Goal: Task Accomplishment & Management: Complete application form

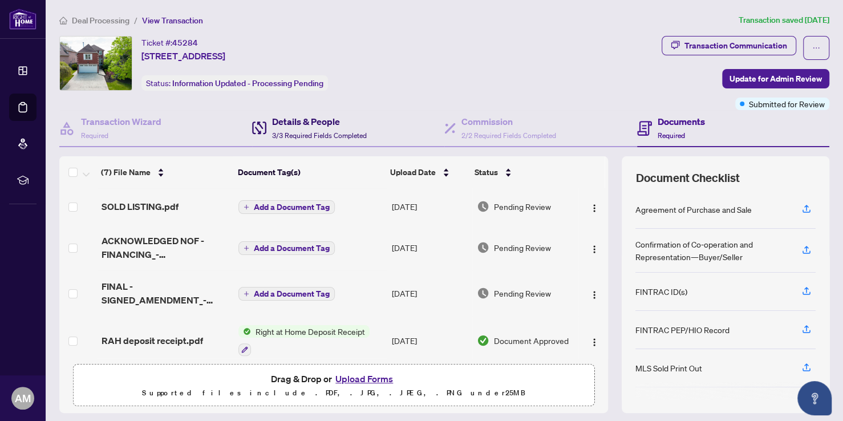
click at [293, 126] on h4 "Details & People" at bounding box center [319, 122] width 95 height 14
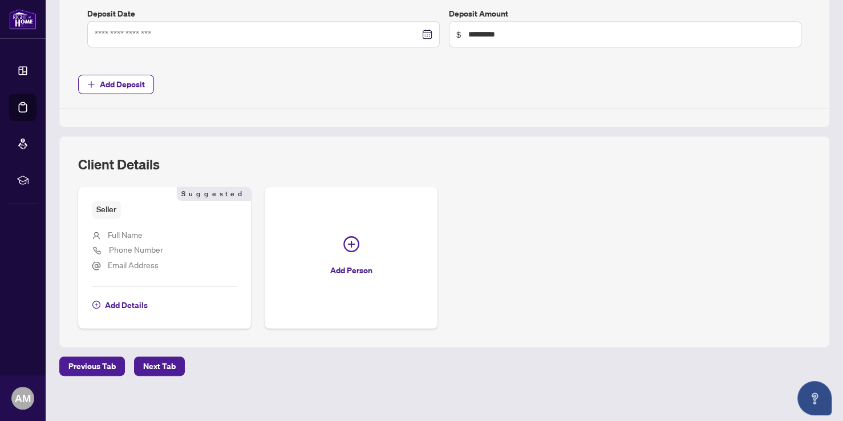
scroll to position [595, 0]
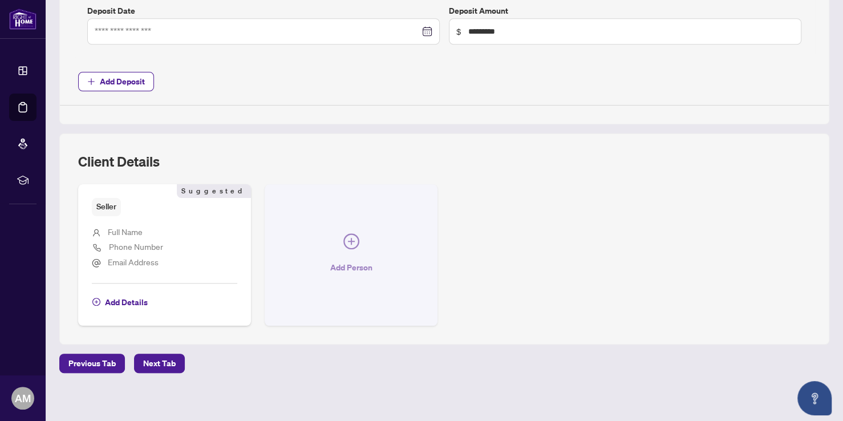
click at [352, 238] on icon "plus-circle" at bounding box center [352, 241] width 16 height 16
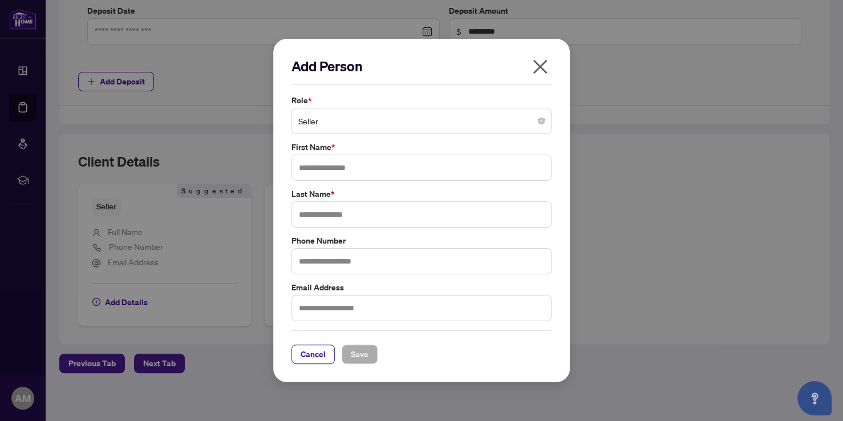
click at [352, 131] on span "Seller" at bounding box center [421, 121] width 247 height 22
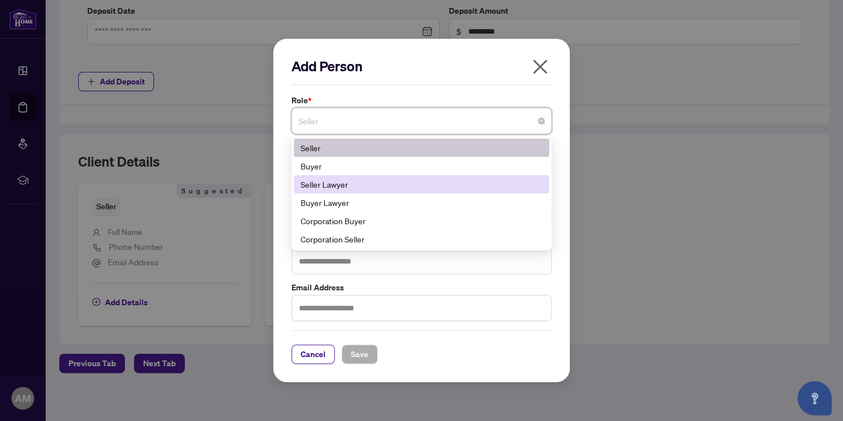
click at [346, 180] on div "Seller Lawyer" at bounding box center [422, 184] width 242 height 13
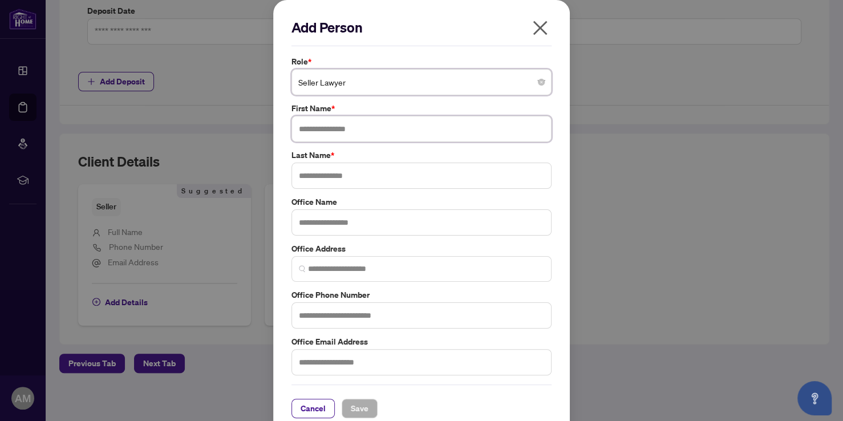
click at [339, 133] on input "text" at bounding box center [422, 129] width 260 height 26
type input "*****"
click at [324, 169] on input "text" at bounding box center [422, 176] width 260 height 26
type input "******"
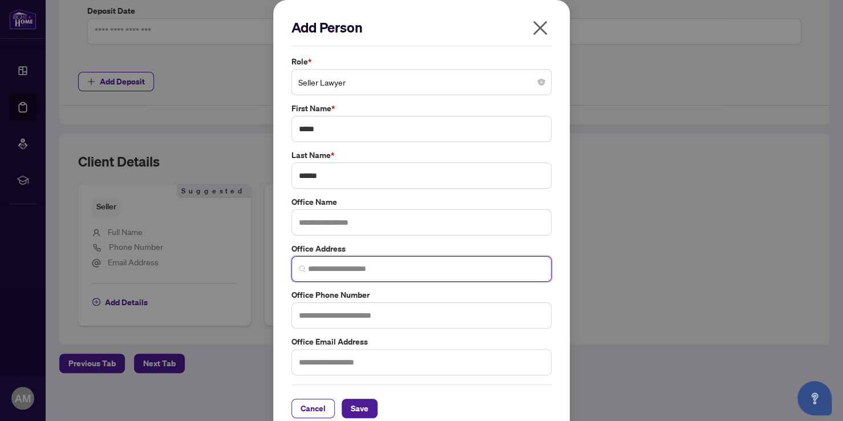
click at [321, 263] on input "search" at bounding box center [426, 269] width 236 height 12
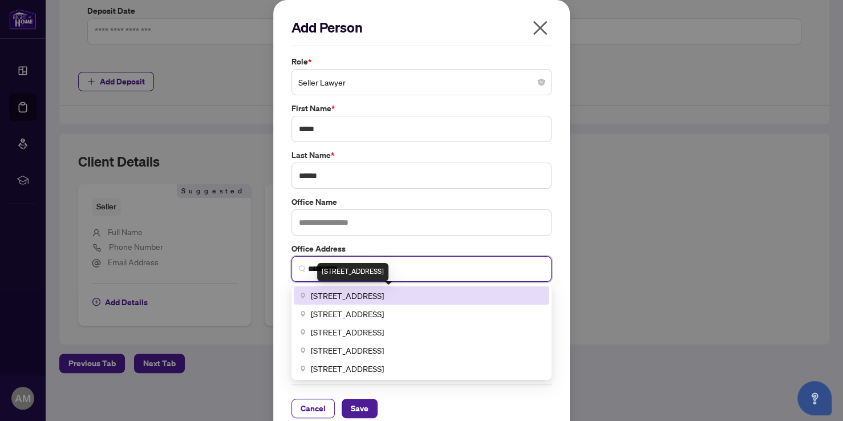
click at [357, 295] on span "[STREET_ADDRESS]" at bounding box center [347, 295] width 73 height 13
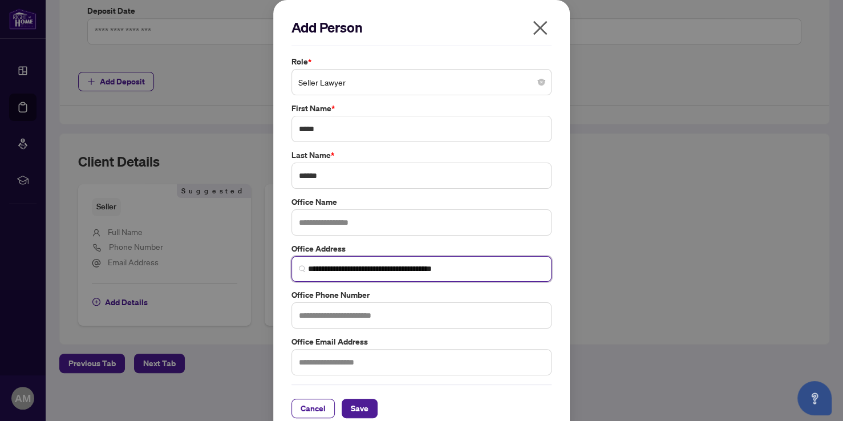
type input "**********"
click at [333, 315] on input "text" at bounding box center [422, 315] width 260 height 26
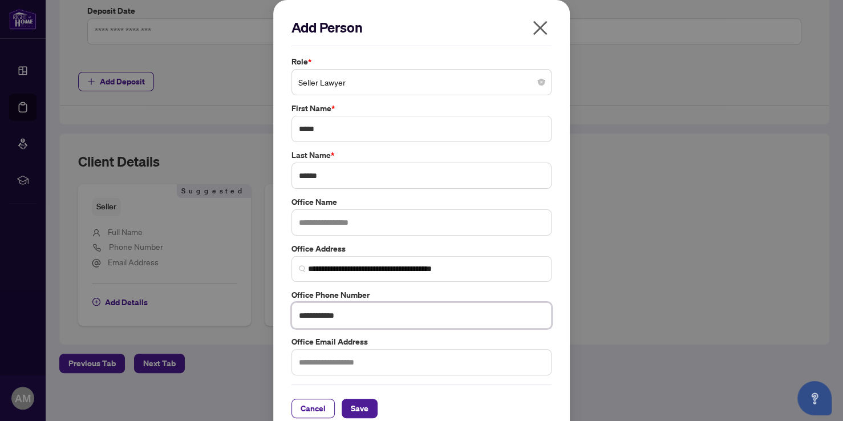
scroll to position [13, 0]
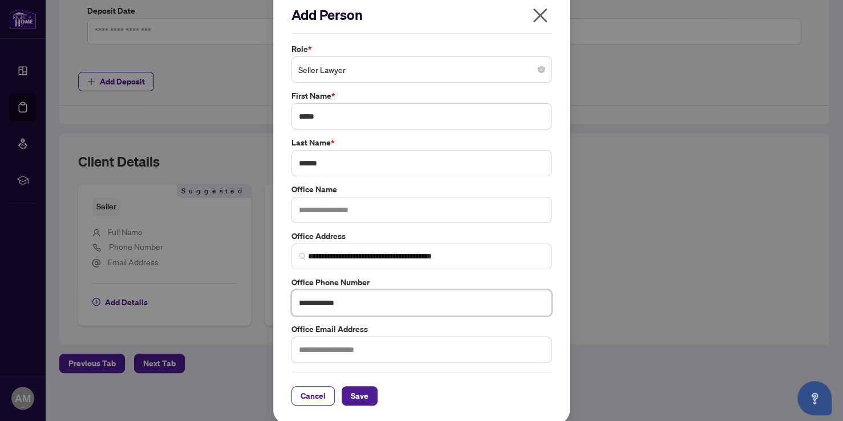
type input "**********"
click at [332, 213] on input "text" at bounding box center [422, 210] width 260 height 26
type input "**********"
click at [351, 389] on span "Save" at bounding box center [360, 396] width 18 height 18
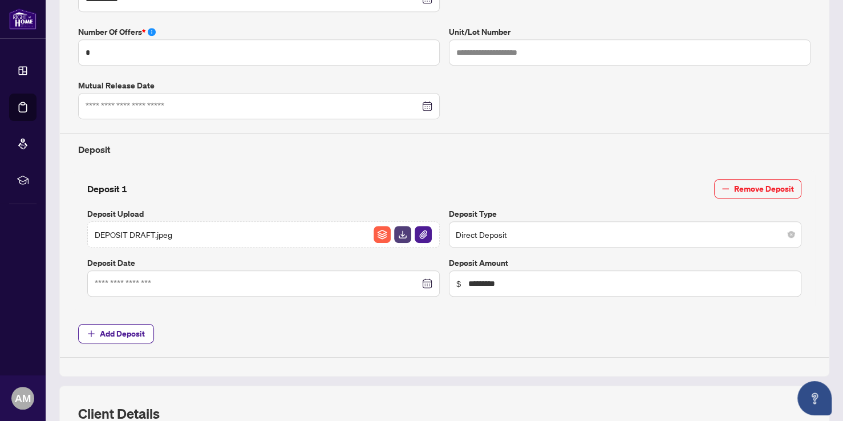
scroll to position [0, 0]
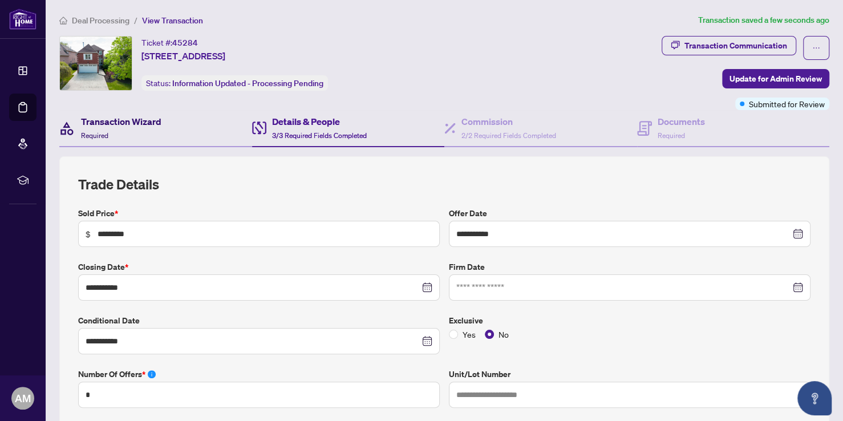
click at [129, 124] on h4 "Transaction Wizard" at bounding box center [121, 122] width 80 height 14
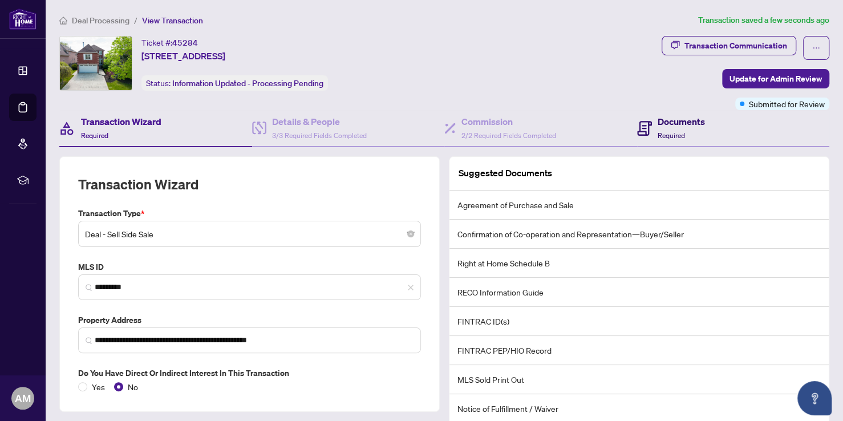
click at [658, 119] on h4 "Documents" at bounding box center [681, 122] width 47 height 14
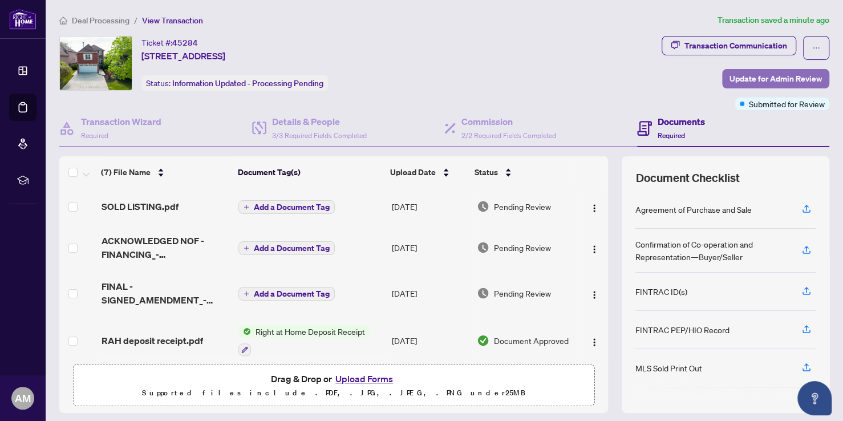
click at [762, 77] on span "Update for Admin Review" at bounding box center [776, 79] width 92 height 18
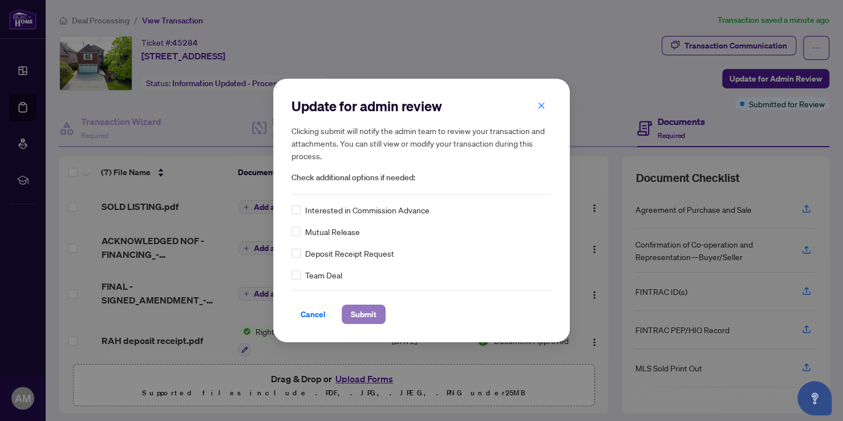
click at [360, 309] on span "Submit" at bounding box center [364, 314] width 26 height 18
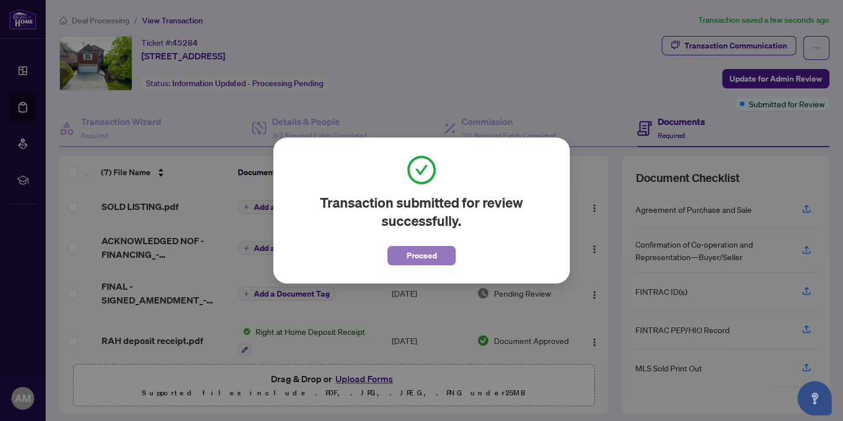
click at [405, 257] on button "Proceed" at bounding box center [421, 255] width 68 height 19
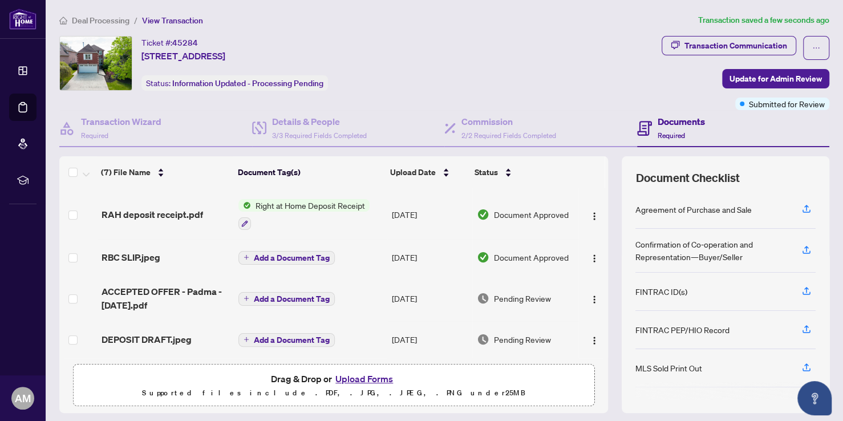
scroll to position [128, 0]
click at [577, 369] on span "Drag & Drop or Upload Forms Supported files include .PDF, .JPG, .JPEG, .PNG und…" at bounding box center [334, 386] width 520 height 42
click at [802, 286] on icon "button" at bounding box center [807, 291] width 10 height 10
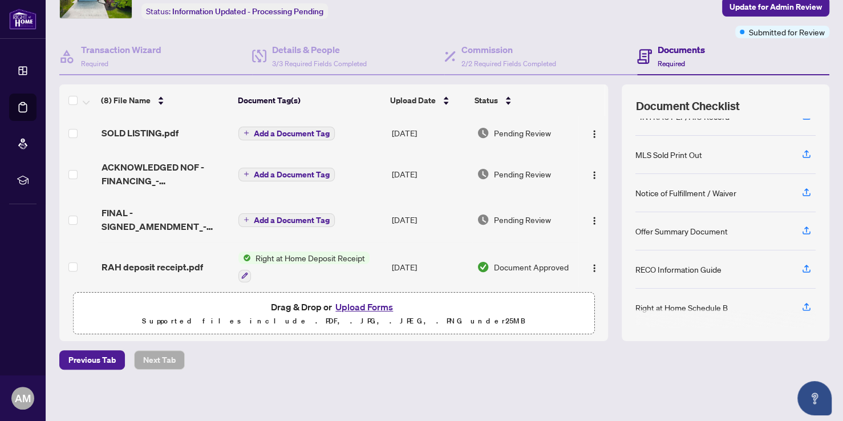
scroll to position [0, 0]
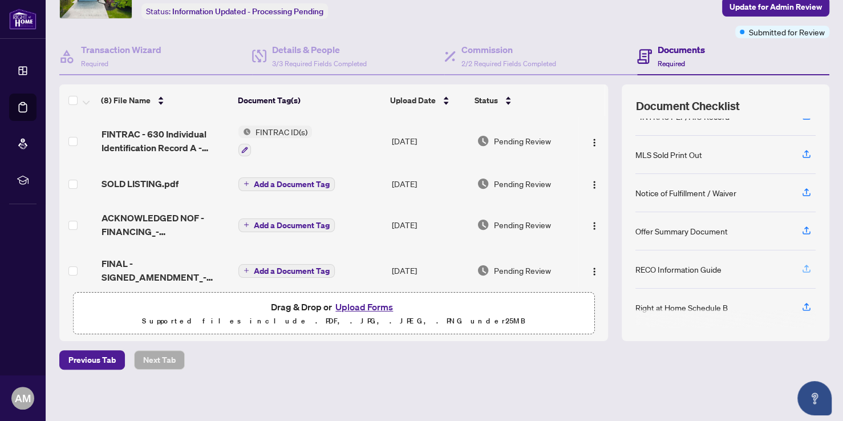
click at [802, 264] on icon "button" at bounding box center [807, 269] width 10 height 10
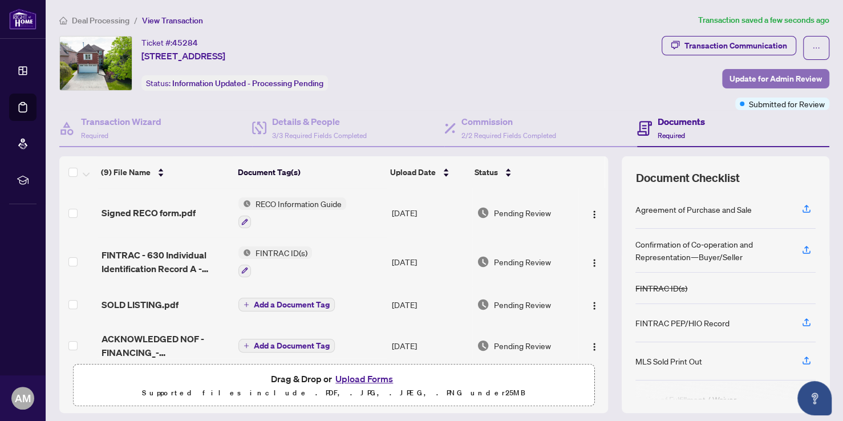
click at [785, 79] on span "Update for Admin Review" at bounding box center [776, 79] width 92 height 18
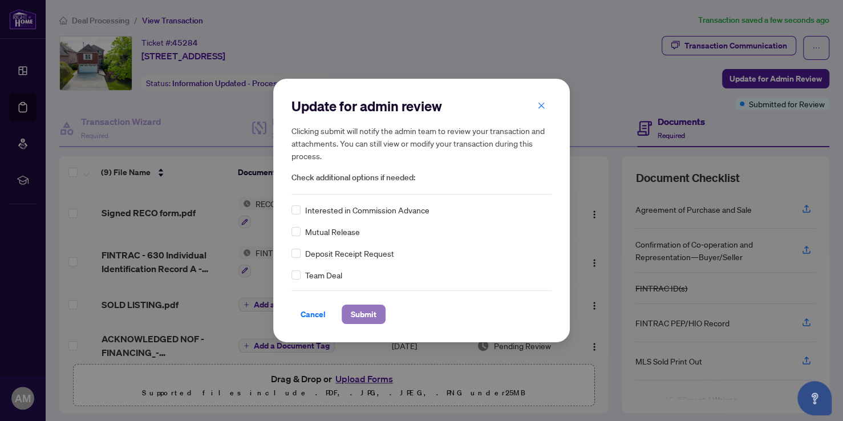
click at [366, 316] on span "Submit" at bounding box center [364, 314] width 26 height 18
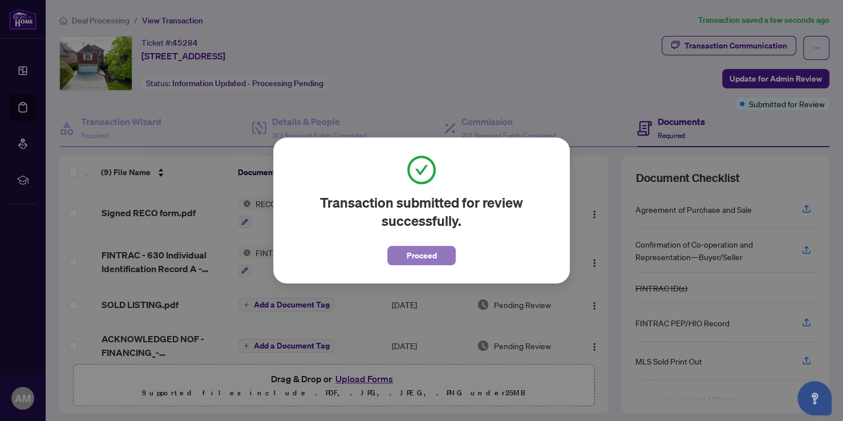
click at [399, 256] on button "Proceed" at bounding box center [421, 255] width 68 height 19
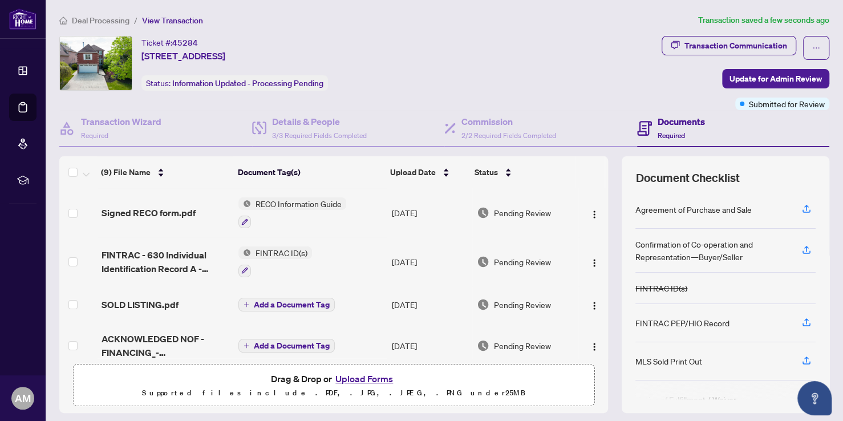
click at [120, 18] on span "Deal Processing" at bounding box center [101, 20] width 58 height 10
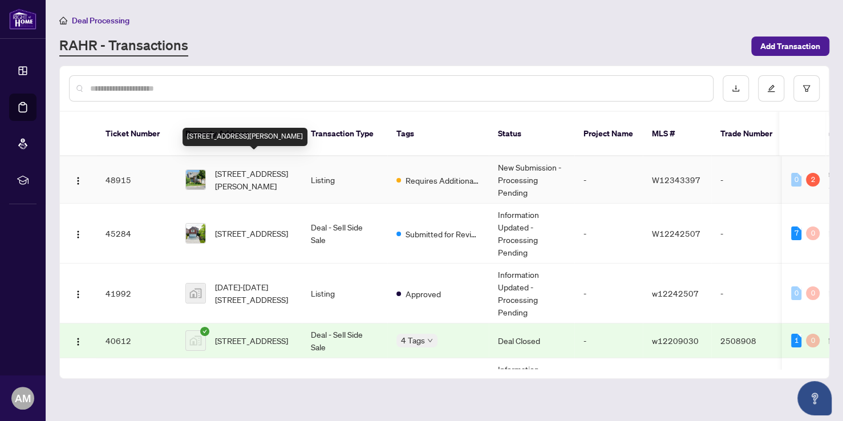
click at [260, 167] on span "[STREET_ADDRESS][PERSON_NAME]" at bounding box center [254, 179] width 78 height 25
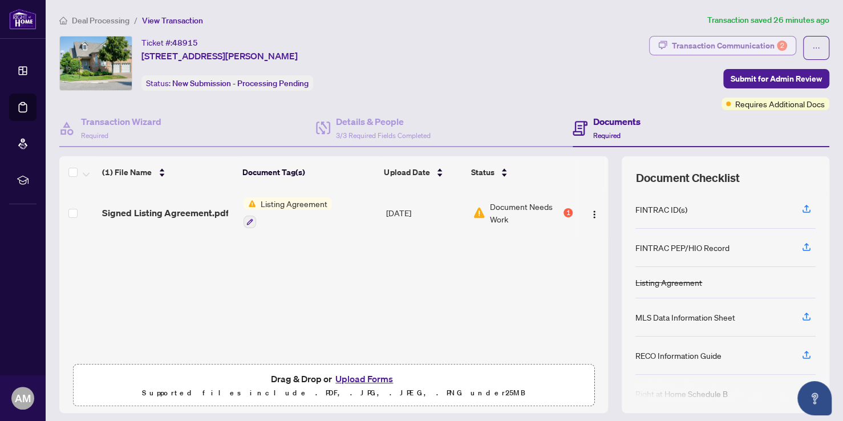
click at [704, 45] on div "Transaction Communication 2" at bounding box center [729, 46] width 115 height 18
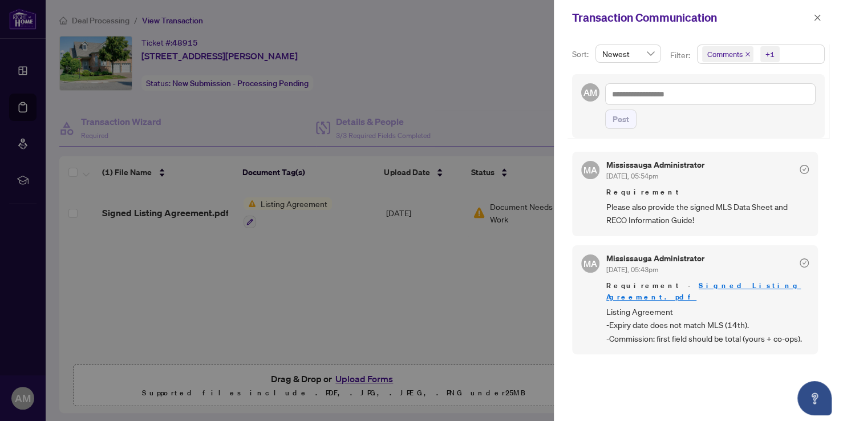
click at [405, 240] on div at bounding box center [421, 210] width 843 height 421
click at [468, 310] on div at bounding box center [421, 210] width 843 height 421
click at [819, 20] on icon "close" at bounding box center [818, 18] width 8 height 8
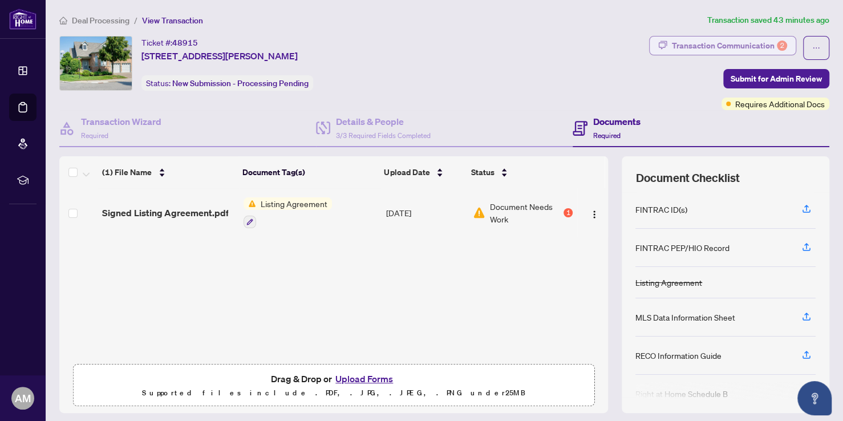
click at [732, 46] on div "Transaction Communication 2" at bounding box center [729, 46] width 115 height 18
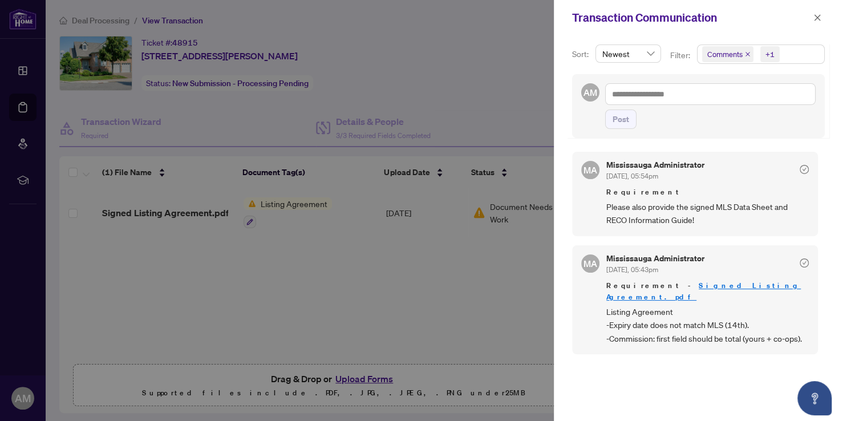
click at [467, 95] on div at bounding box center [421, 210] width 843 height 421
click at [815, 18] on icon "close" at bounding box center [818, 18] width 8 height 8
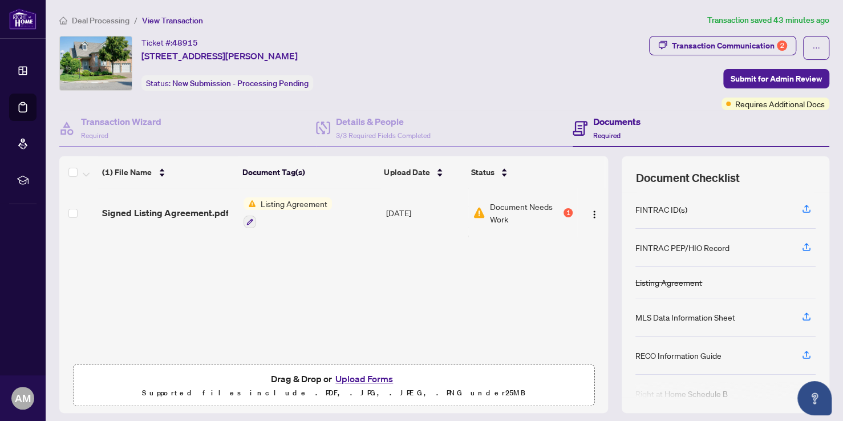
scroll to position [72, 0]
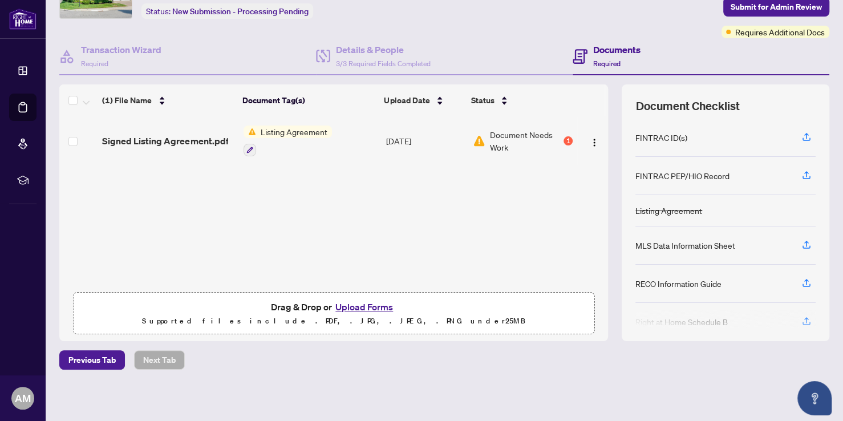
click at [367, 306] on button "Upload Forms" at bounding box center [364, 307] width 64 height 15
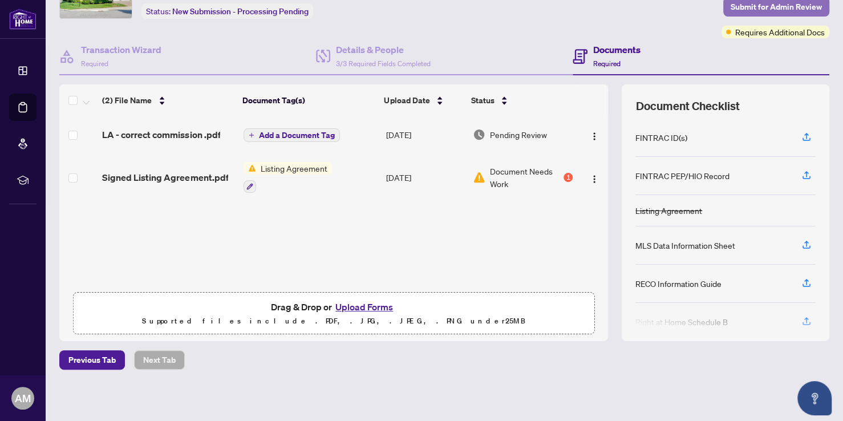
click at [749, 3] on span "Submit for Admin Review" at bounding box center [776, 7] width 91 height 18
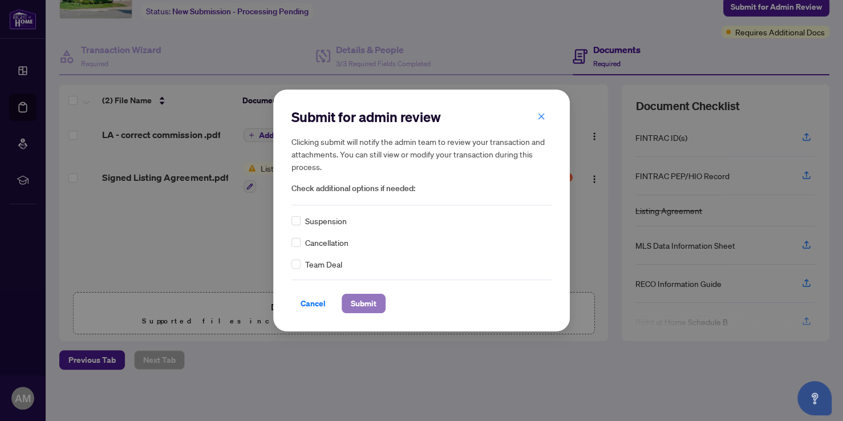
click at [363, 306] on span "Submit" at bounding box center [364, 303] width 26 height 18
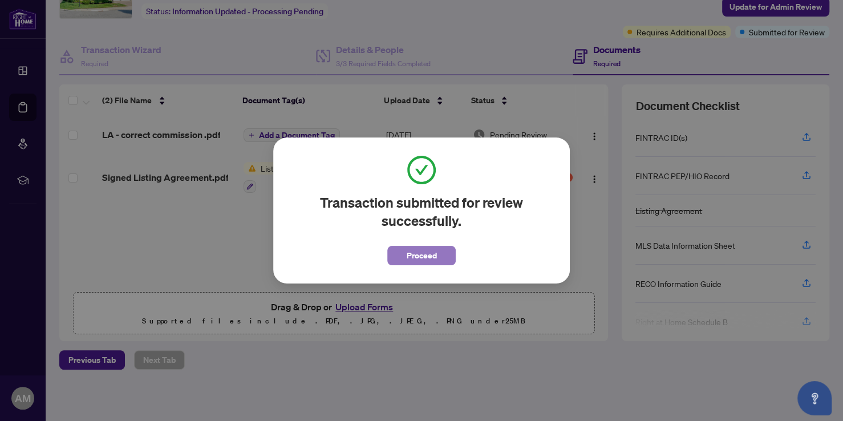
click at [418, 250] on span "Proceed" at bounding box center [422, 256] width 30 height 18
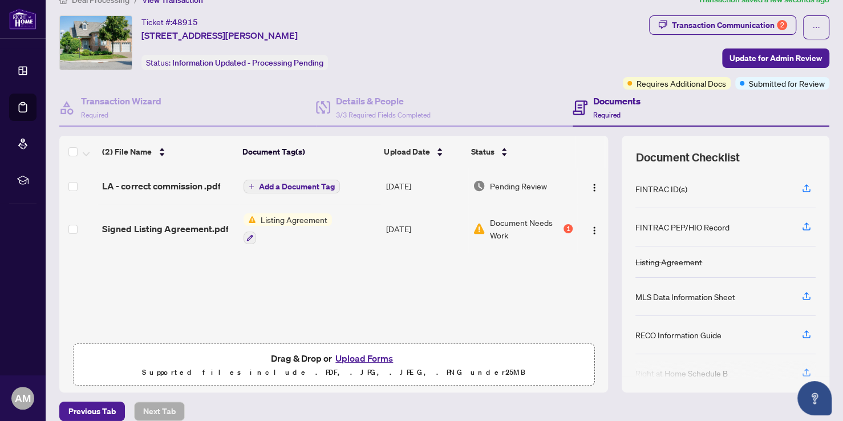
scroll to position [0, 0]
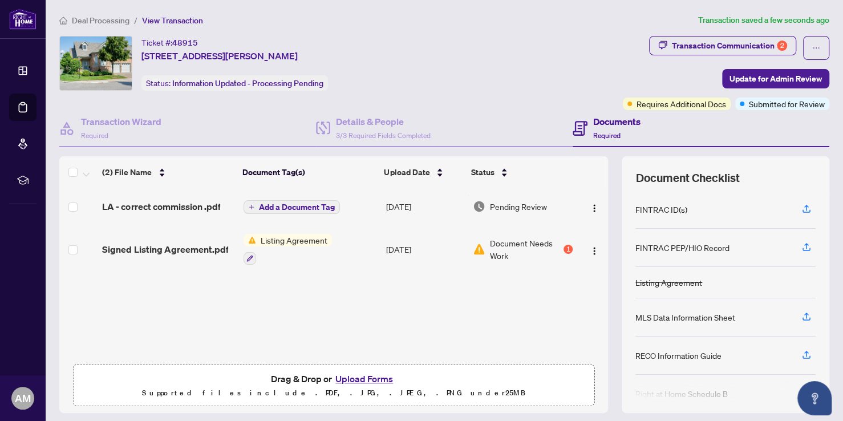
click at [114, 18] on span "Deal Processing" at bounding box center [101, 20] width 58 height 10
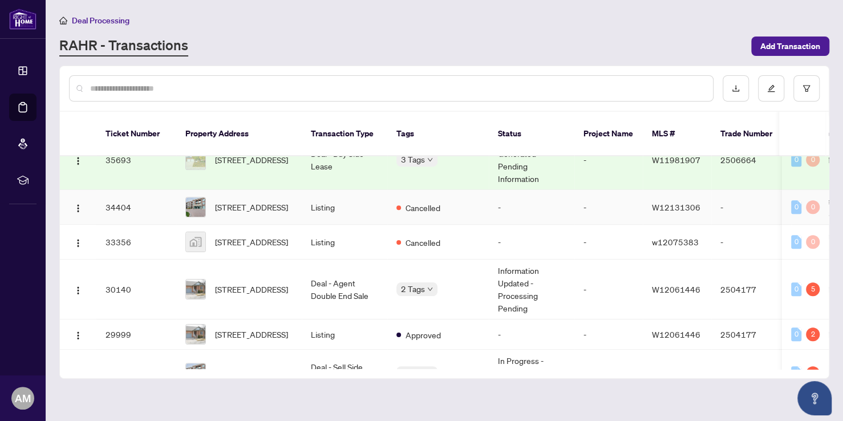
scroll to position [514, 0]
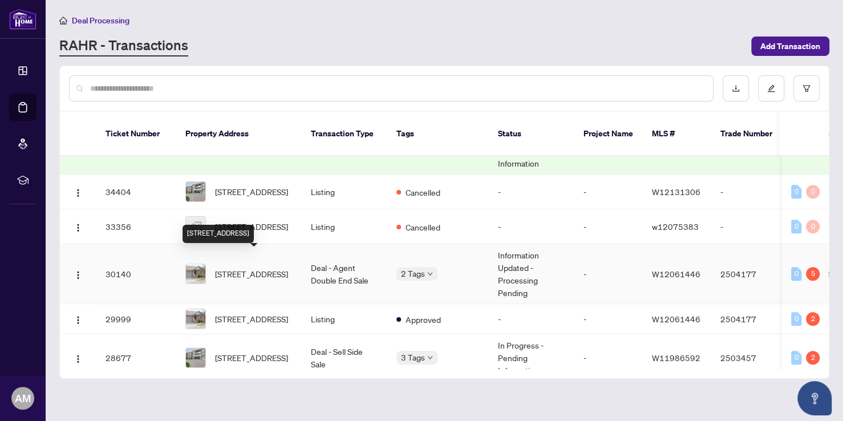
click at [258, 268] on span "[STREET_ADDRESS]" at bounding box center [251, 274] width 73 height 13
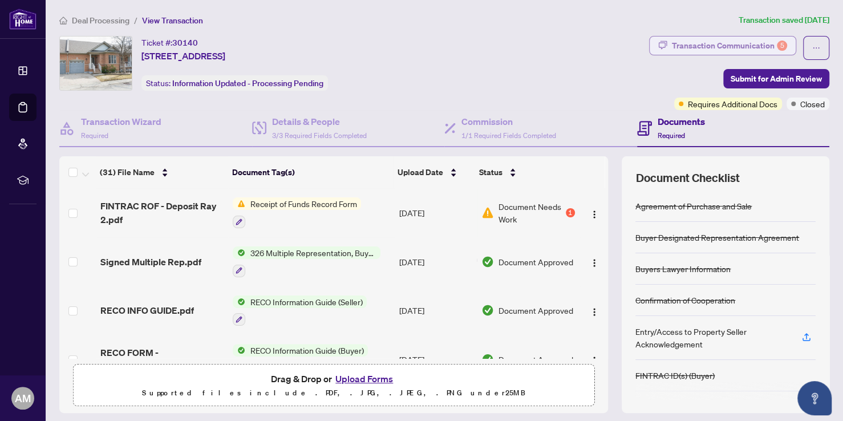
click at [708, 42] on div "Transaction Communication 5" at bounding box center [729, 46] width 115 height 18
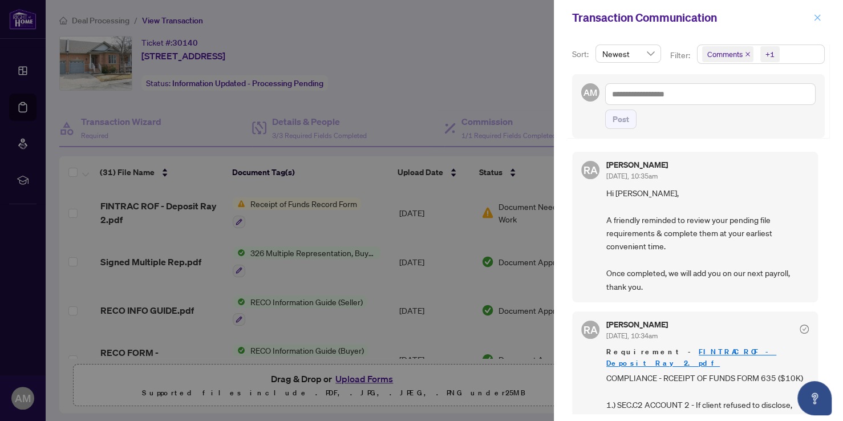
click at [816, 15] on icon "close" at bounding box center [818, 18] width 8 height 8
